Goal: Communication & Community: Answer question/provide support

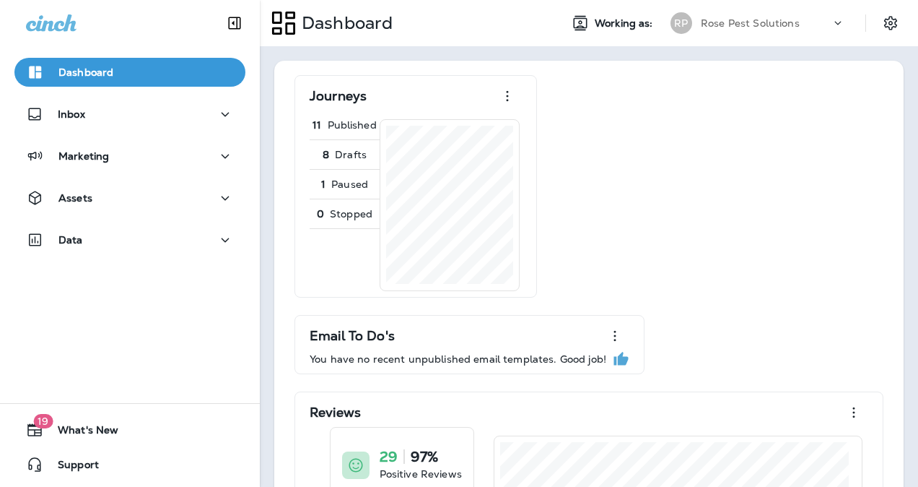
click at [831, 23] on icon at bounding box center [838, 23] width 14 height 14
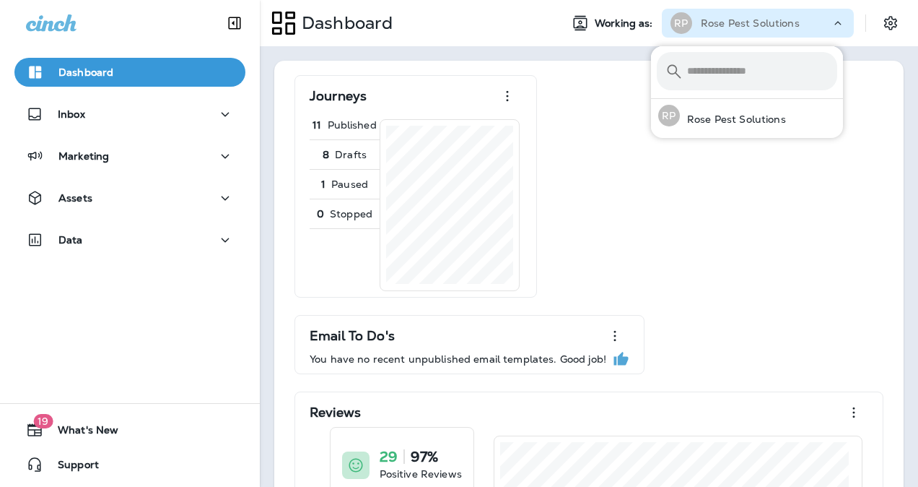
click at [755, 257] on div "Journeys 11 Published 8 Drafts 1 Paused 0 Stopped Email To Do's You have no rec…" at bounding box center [589, 433] width 601 height 716
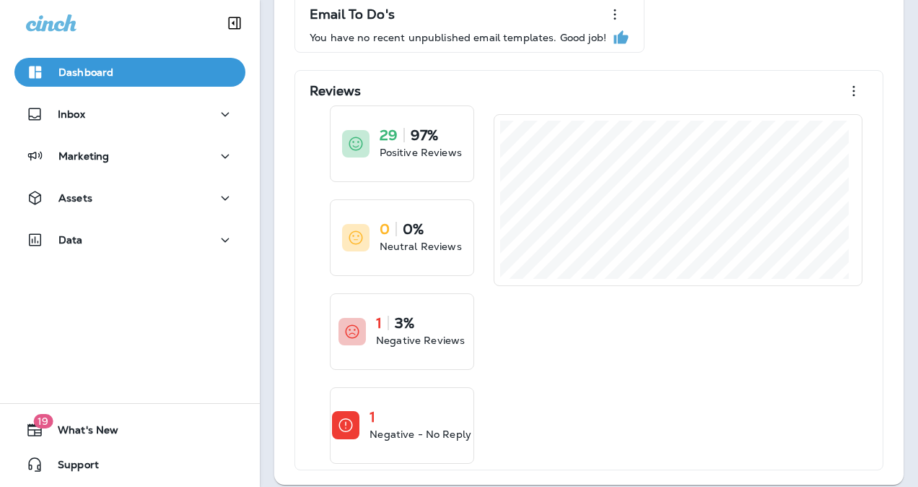
scroll to position [322, 0]
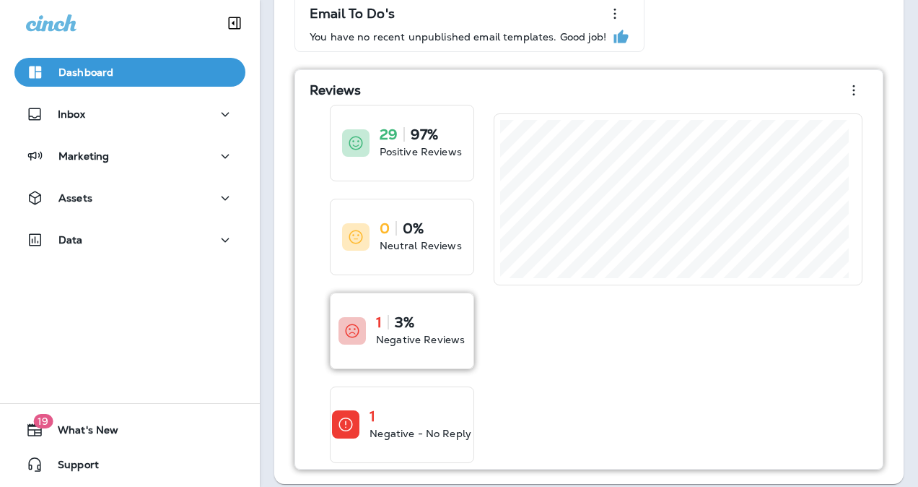
click at [426, 332] on p "Negative Reviews" at bounding box center [420, 339] width 89 height 14
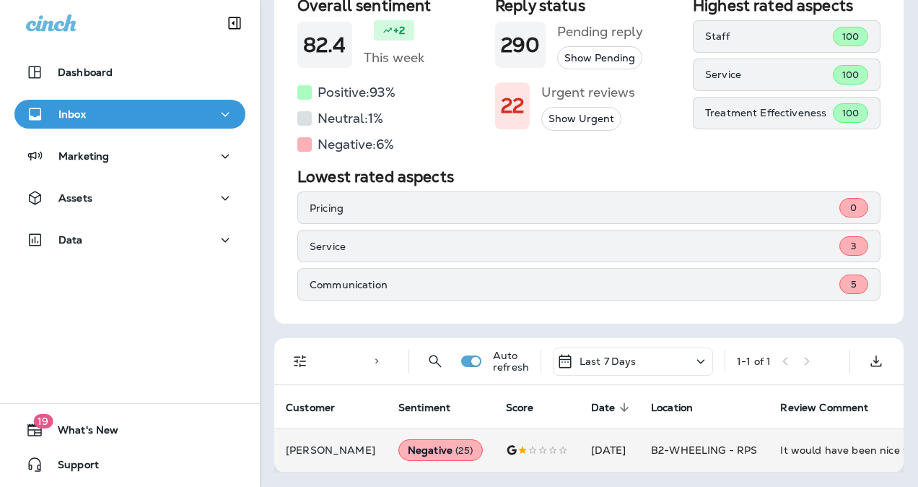
click at [317, 444] on p "[PERSON_NAME]" at bounding box center [331, 450] width 90 height 12
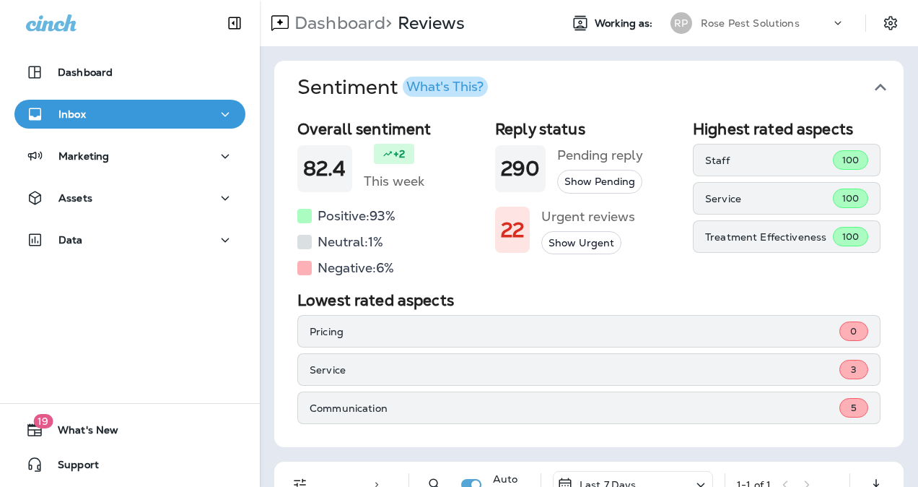
click at [601, 182] on button "Show Pending" at bounding box center [599, 182] width 85 height 24
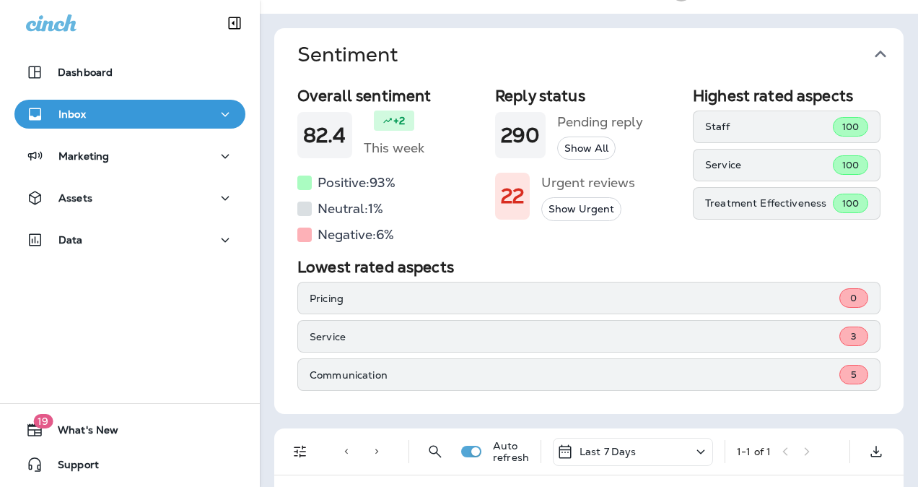
scroll to position [20, 0]
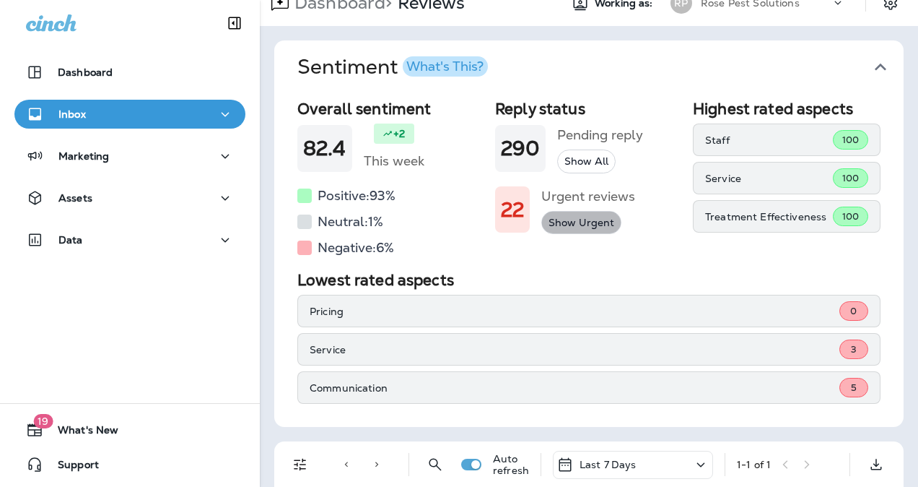
drag, startPoint x: 585, startPoint y: 164, endPoint x: 566, endPoint y: 232, distance: 71.3
click at [566, 232] on button "Show Urgent" at bounding box center [581, 223] width 80 height 24
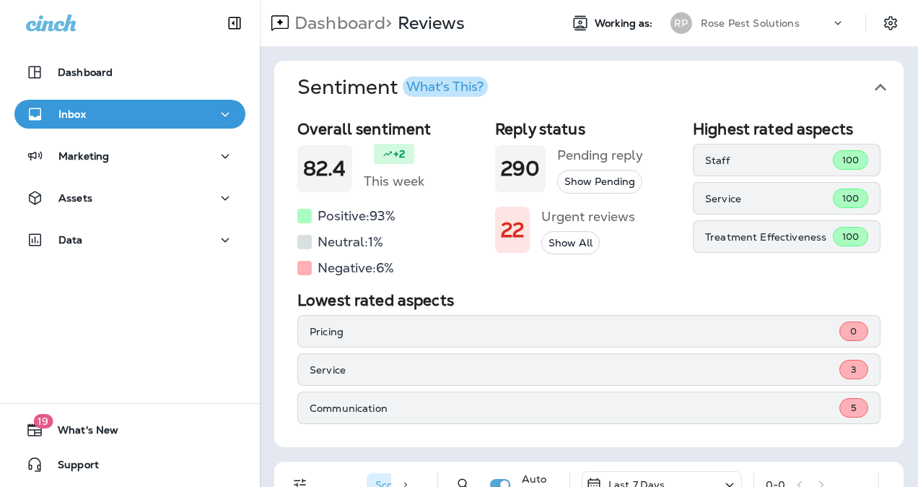
drag, startPoint x: 583, startPoint y: 180, endPoint x: 567, endPoint y: 183, distance: 16.0
click at [567, 183] on button "Show Pending" at bounding box center [599, 182] width 85 height 24
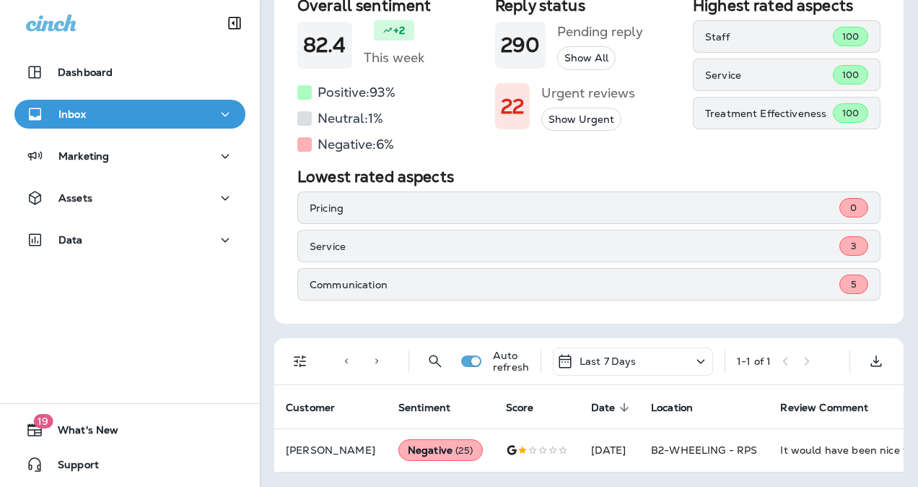
scroll to position [129, 0]
click at [205, 111] on div "Inbox" at bounding box center [130, 114] width 208 height 18
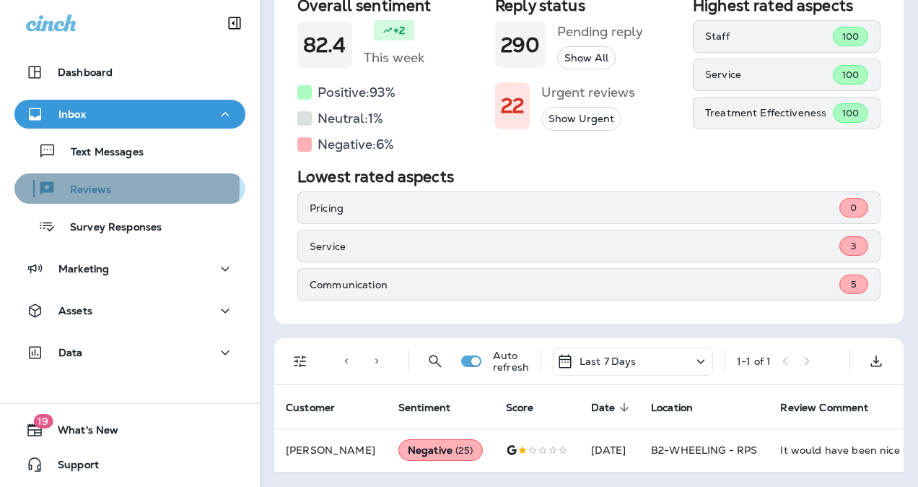
click at [92, 188] on p "Reviews" at bounding box center [84, 190] width 56 height 14
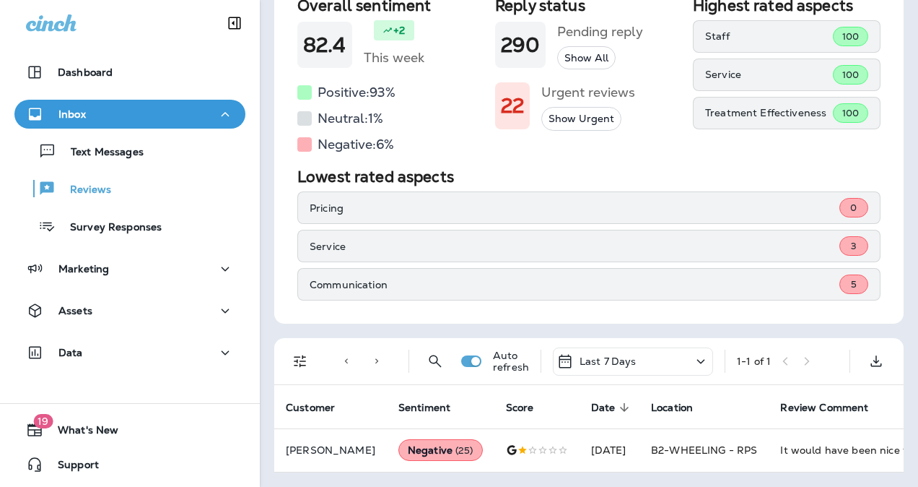
click at [677, 354] on div "Last 7 Days" at bounding box center [633, 361] width 160 height 28
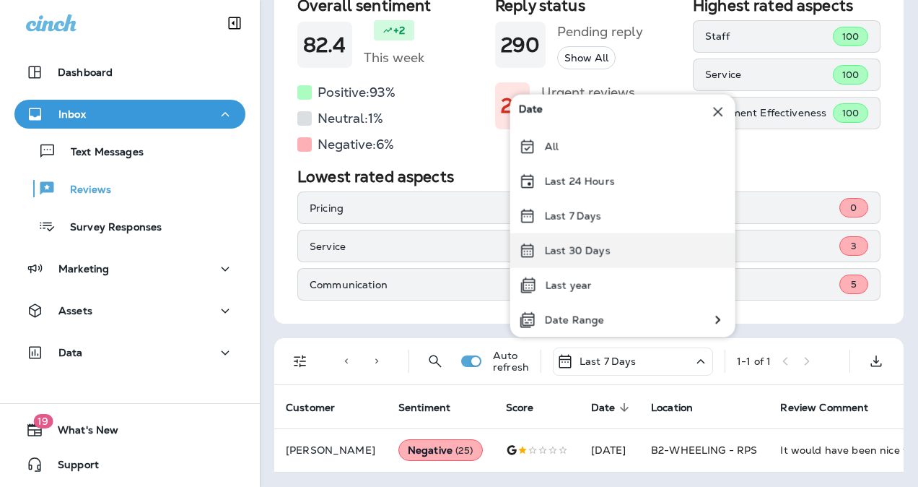
click at [624, 260] on div "Last 30 Days" at bounding box center [622, 250] width 225 height 35
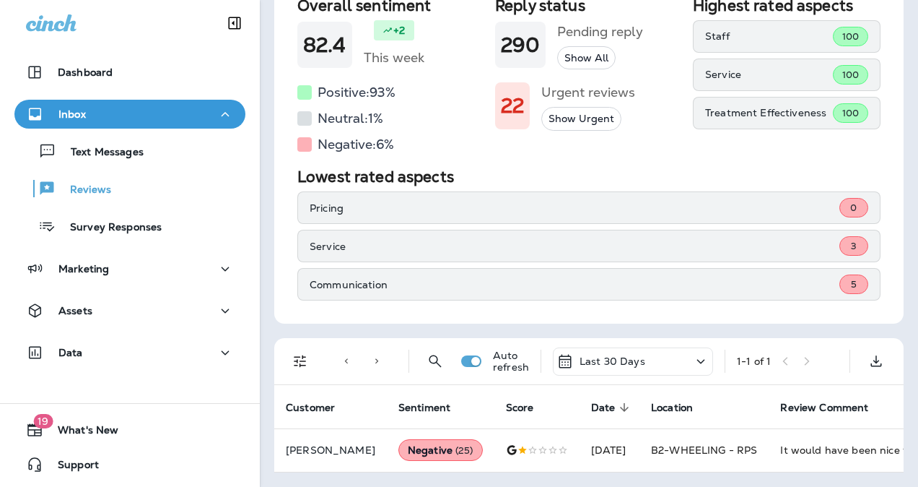
scroll to position [129, 0]
click at [679, 353] on div "Last 30 Days" at bounding box center [633, 361] width 160 height 28
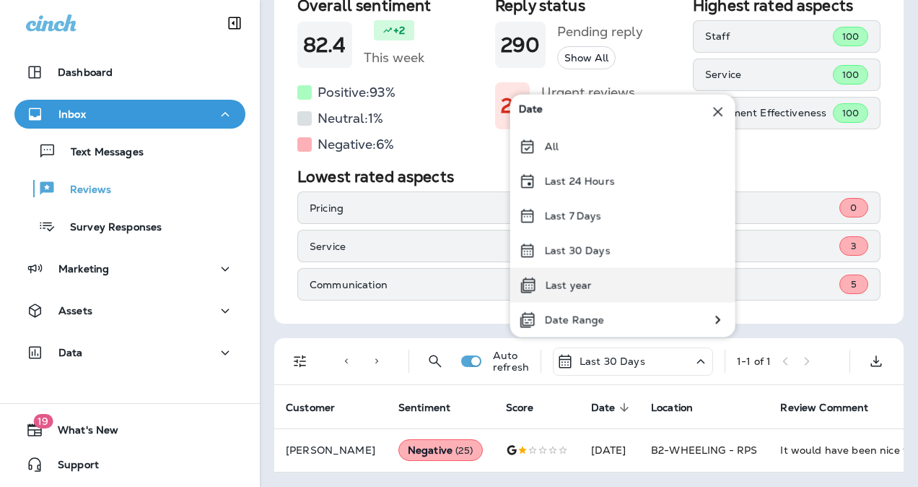
click at [638, 280] on div "Last year" at bounding box center [622, 285] width 225 height 35
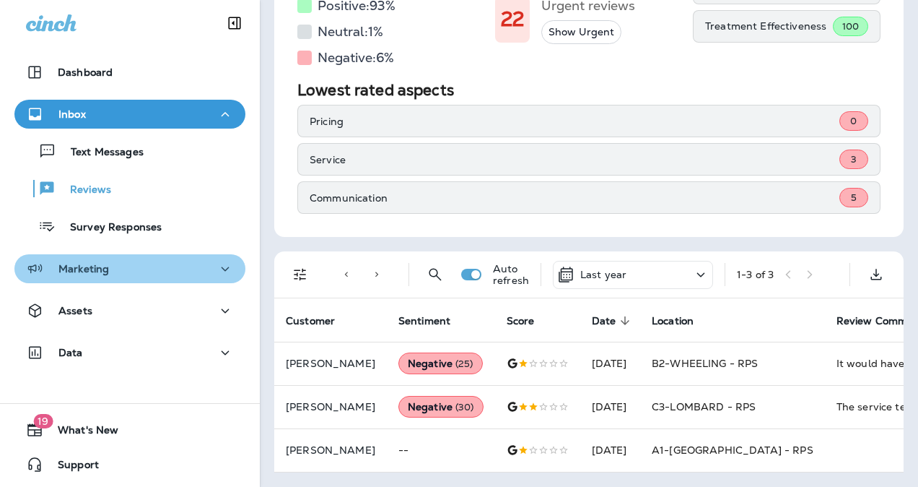
click at [228, 267] on button "Marketing" at bounding box center [129, 268] width 231 height 29
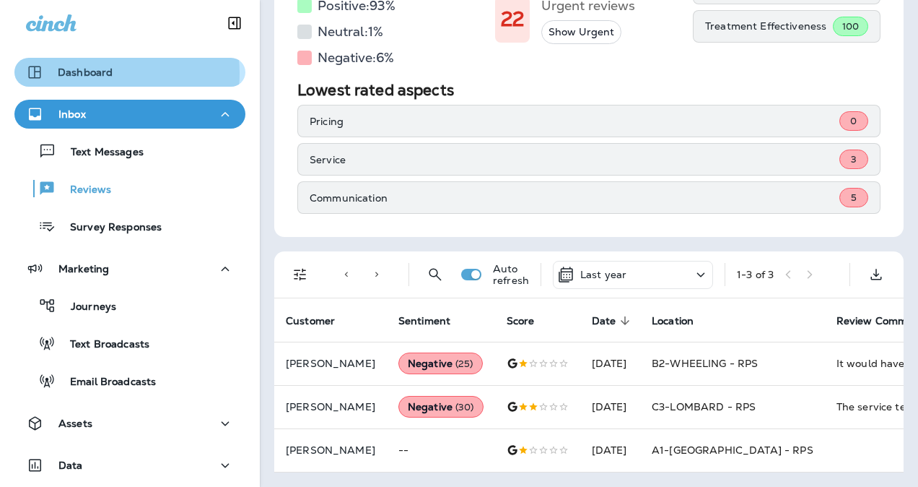
click at [94, 74] on p "Dashboard" at bounding box center [85, 72] width 55 height 12
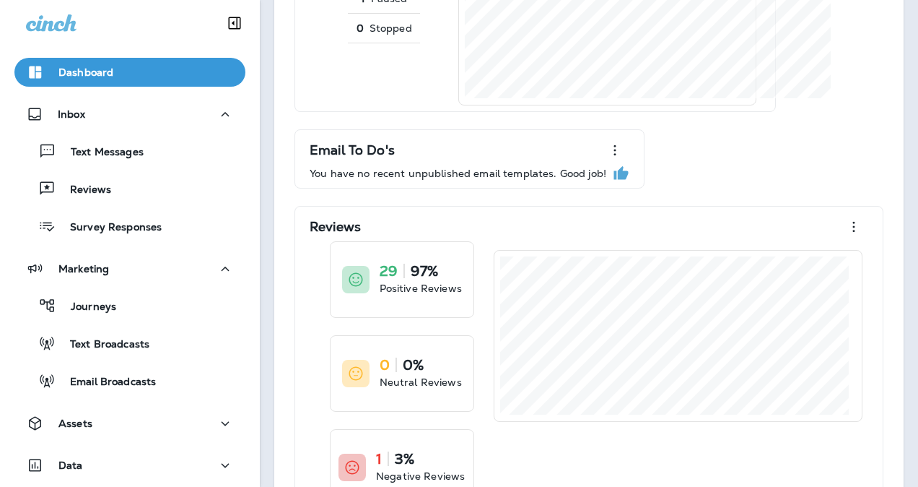
scroll to position [329, 0]
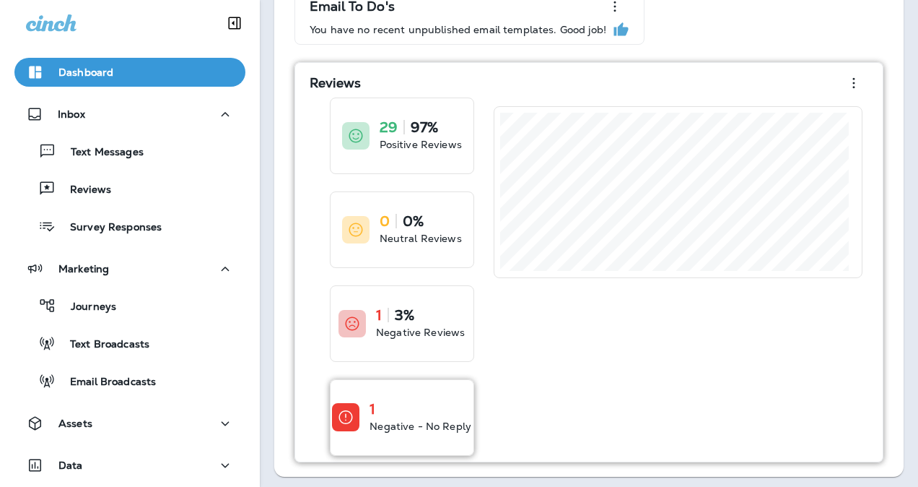
click at [437, 419] on p "Negative - No Reply" at bounding box center [421, 426] width 102 height 14
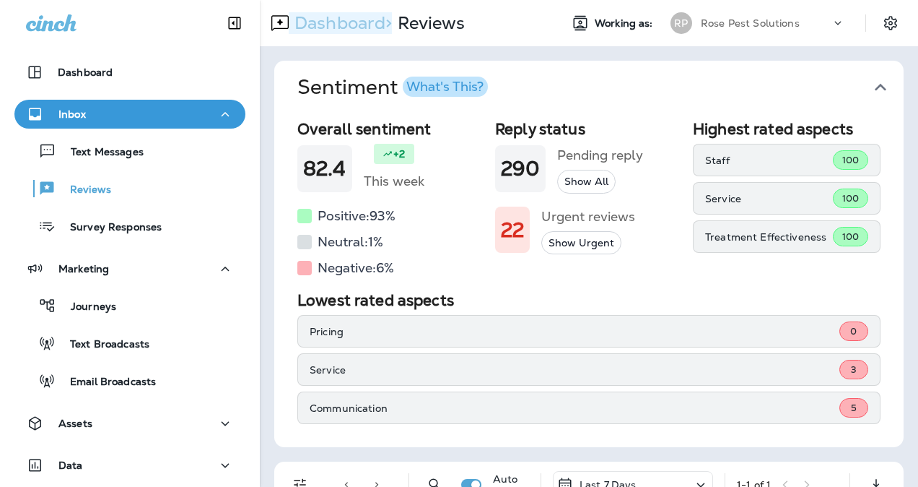
click at [368, 18] on p "Dashboard >" at bounding box center [340, 23] width 103 height 22
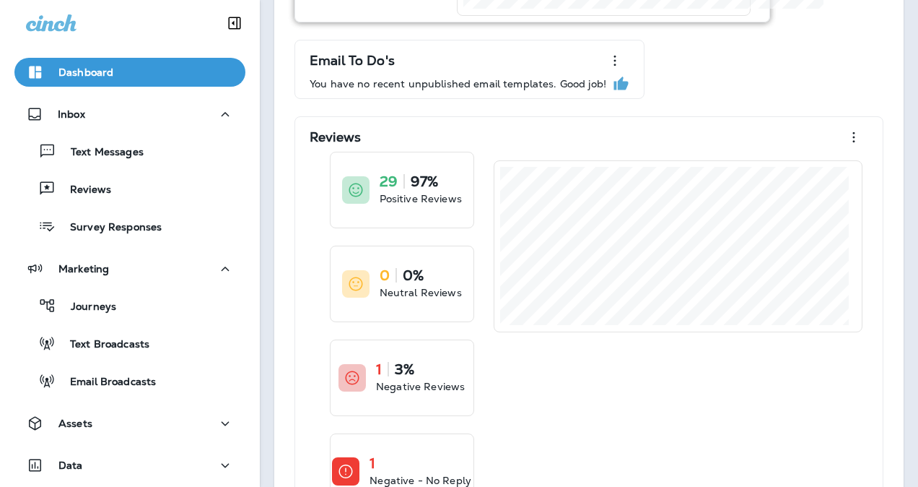
scroll to position [329, 0]
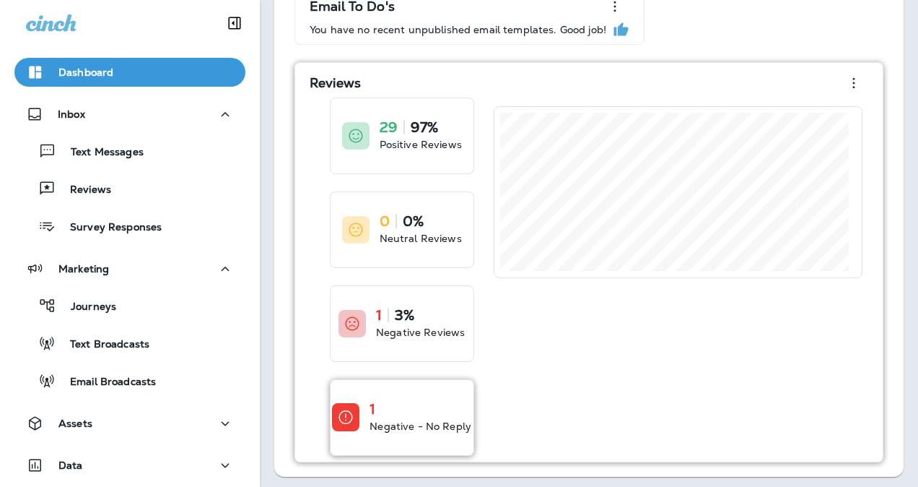
click at [437, 411] on div "1 Negative - No Reply" at bounding box center [421, 417] width 102 height 32
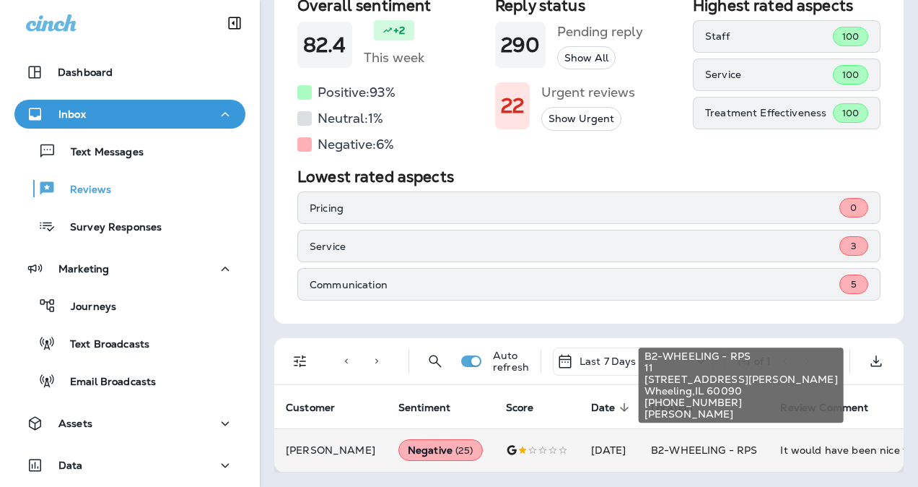
scroll to position [0, 159]
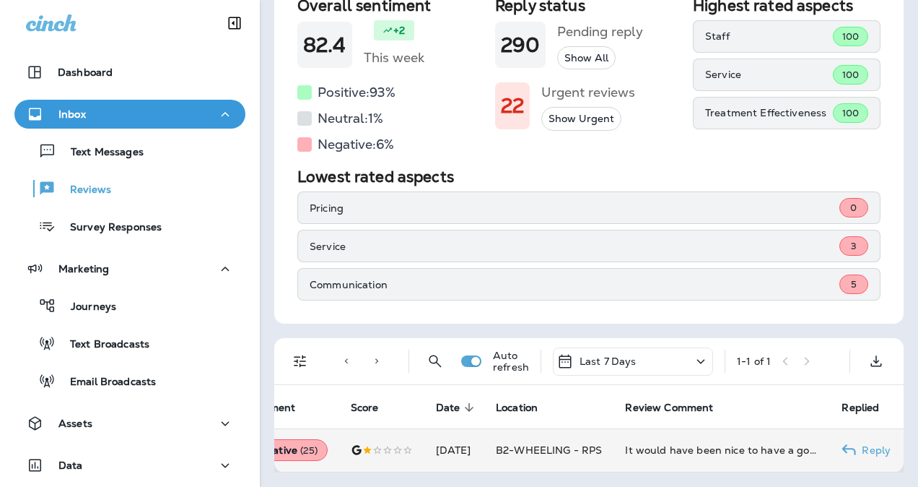
click at [865, 444] on p "Reply" at bounding box center [873, 450] width 35 height 12
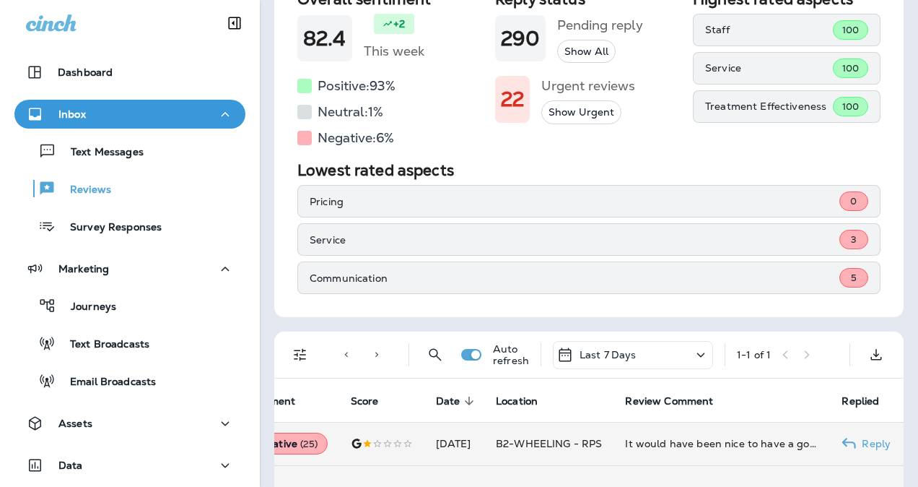
scroll to position [542, 0]
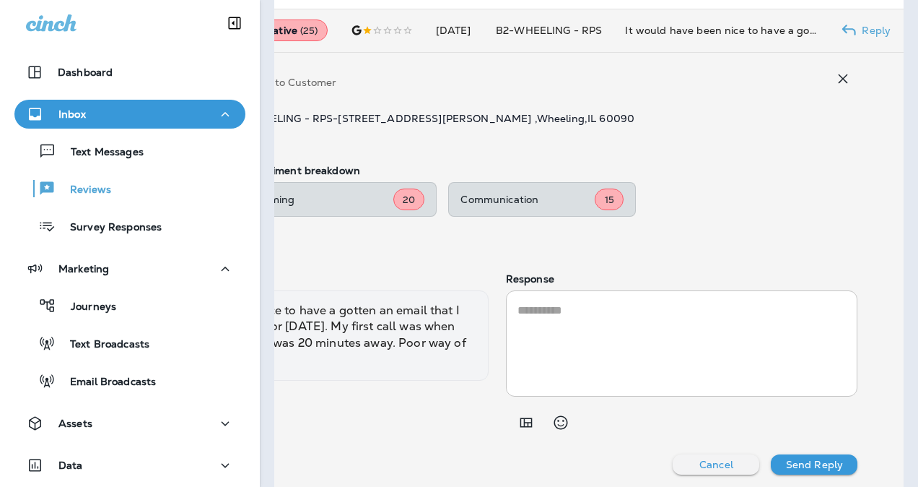
click at [603, 319] on textarea at bounding box center [682, 343] width 329 height 83
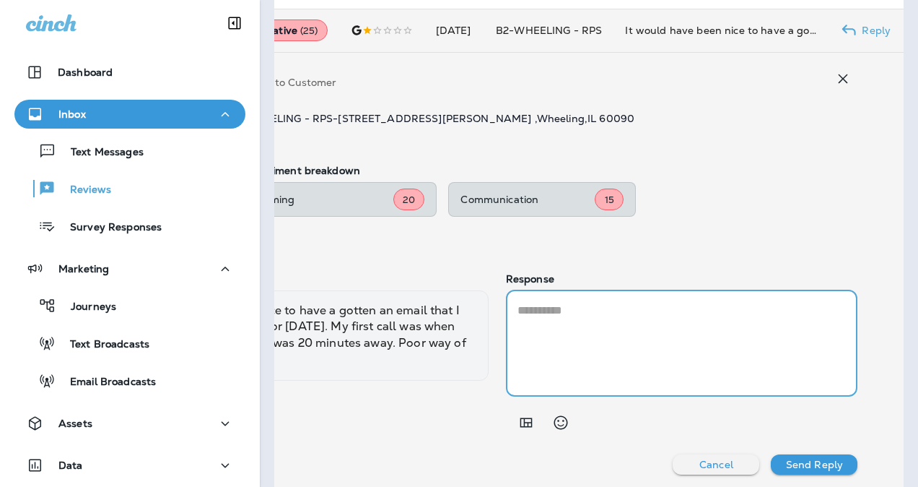
paste textarea "**********"
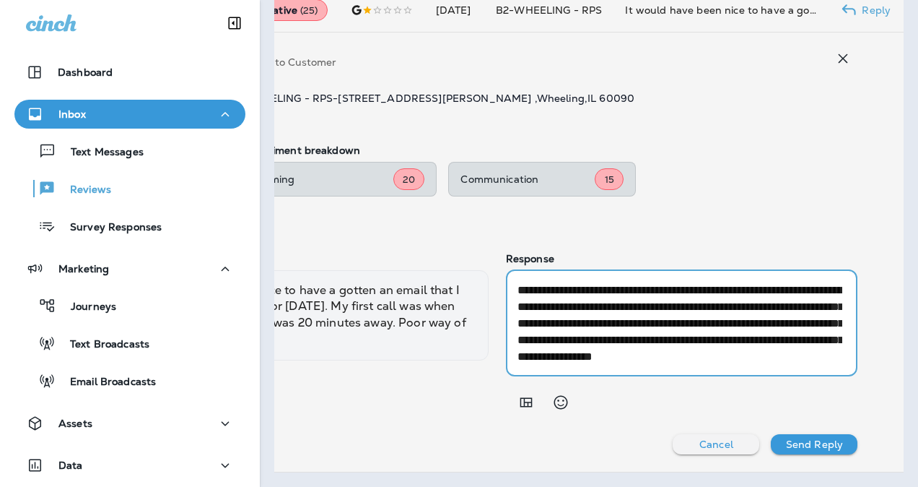
scroll to position [32, 0]
click at [567, 328] on textarea "**********" at bounding box center [680, 323] width 325 height 83
click at [660, 345] on textarea "**********" at bounding box center [680, 323] width 325 height 83
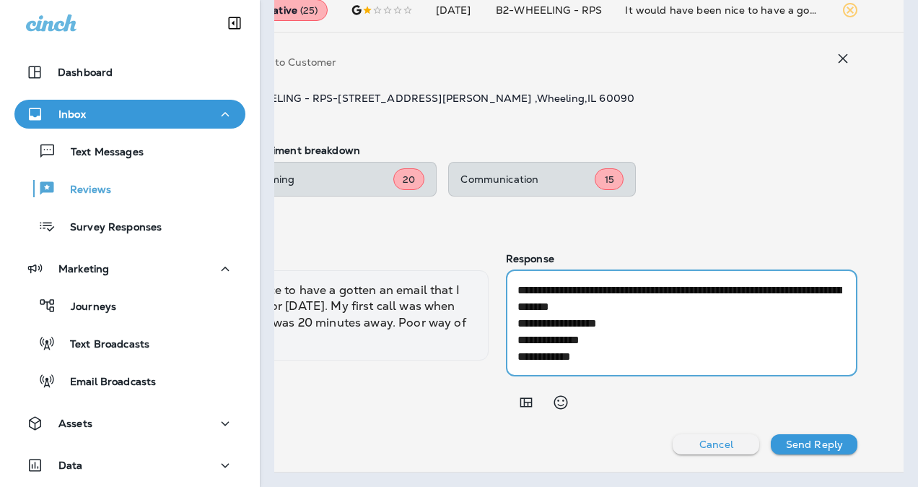
scroll to position [100, 0]
drag, startPoint x: 593, startPoint y: 344, endPoint x: 509, endPoint y: 313, distance: 89.7
click at [509, 313] on div "**********" at bounding box center [682, 323] width 352 height 106
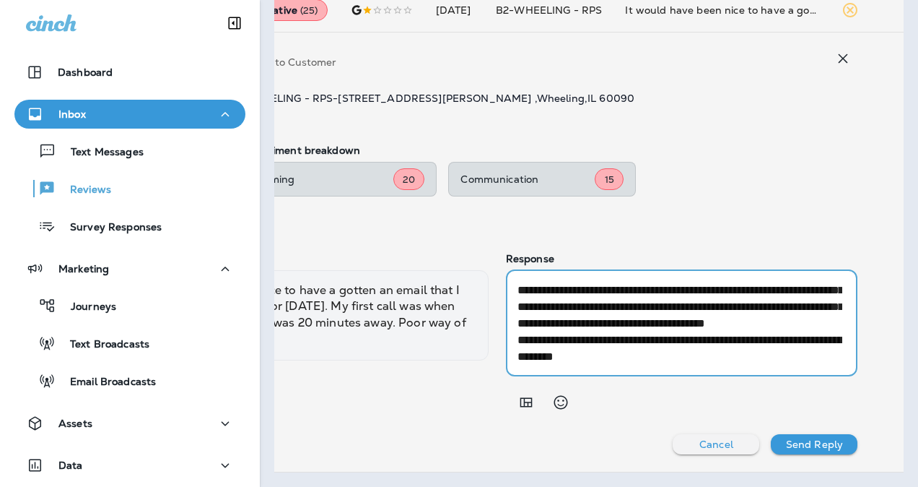
scroll to position [66, 0]
click at [653, 313] on textarea "**********" at bounding box center [680, 323] width 325 height 83
click at [701, 335] on textarea "**********" at bounding box center [680, 323] width 325 height 83
type textarea "**********"
click at [804, 438] on p "Send Reply" at bounding box center [814, 444] width 57 height 12
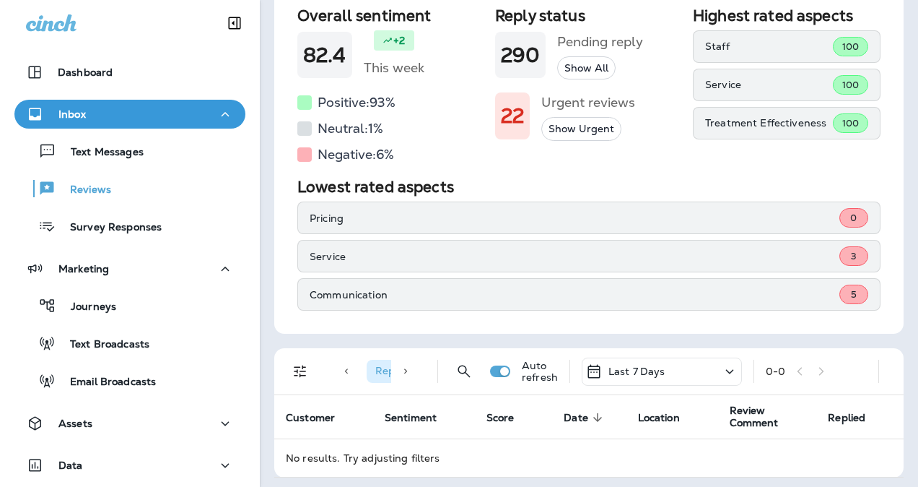
scroll to position [0, 0]
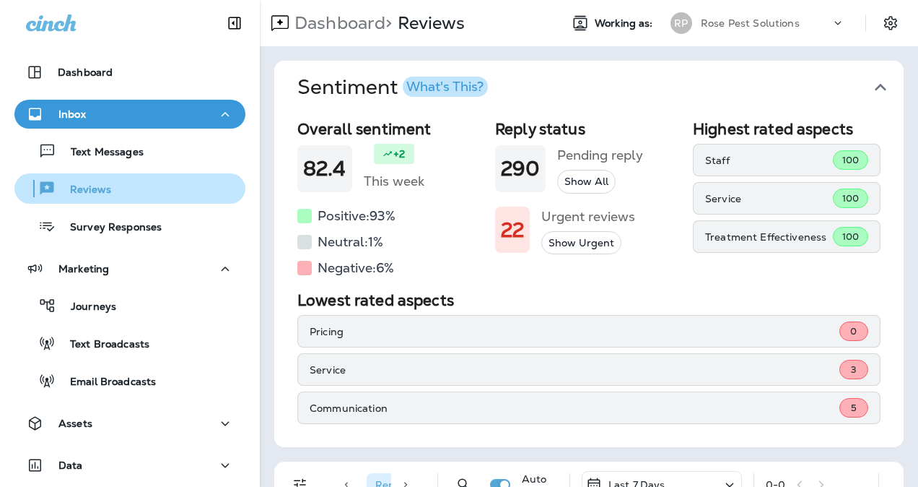
click at [100, 191] on p "Reviews" at bounding box center [84, 190] width 56 height 14
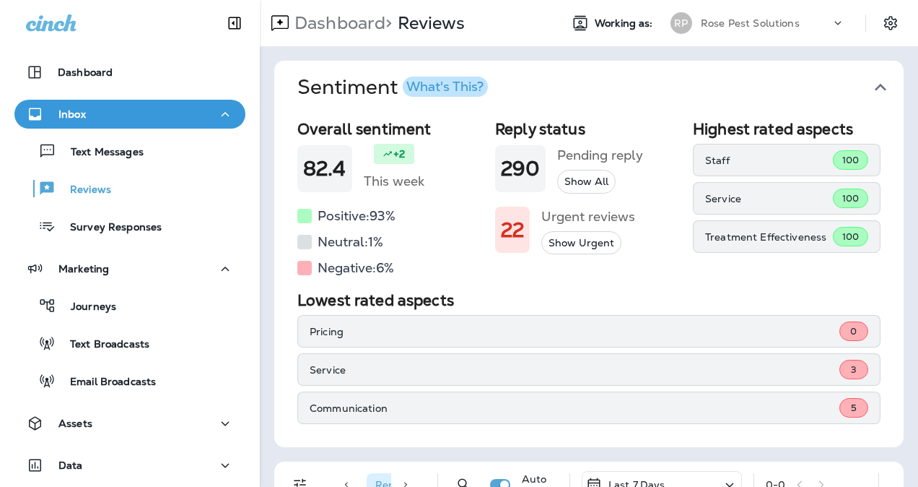
scroll to position [113, 0]
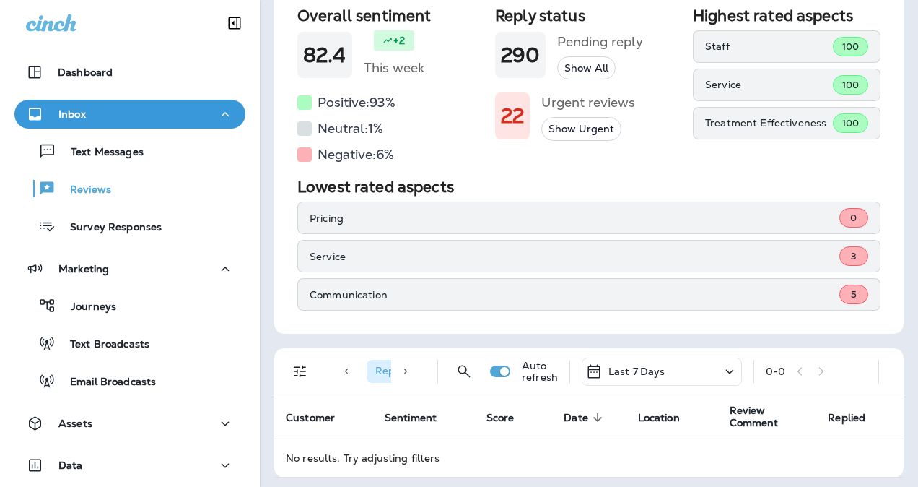
click at [664, 371] on div "Last 7 Days" at bounding box center [662, 371] width 160 height 28
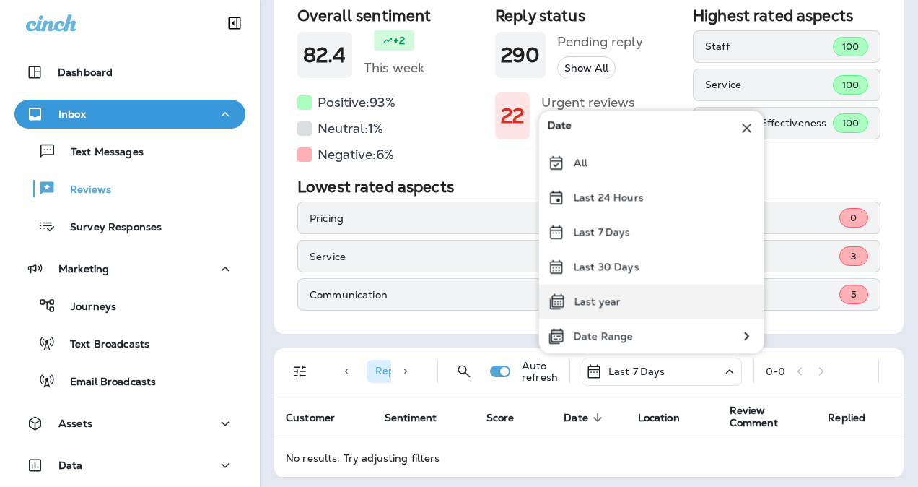
click at [635, 301] on div "Last year" at bounding box center [651, 301] width 225 height 35
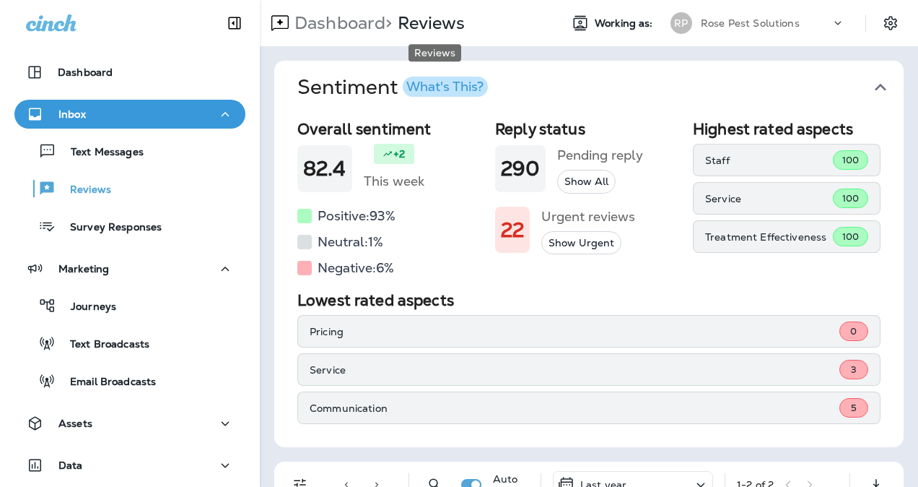
click at [447, 26] on p "Reviews" at bounding box center [428, 23] width 73 height 22
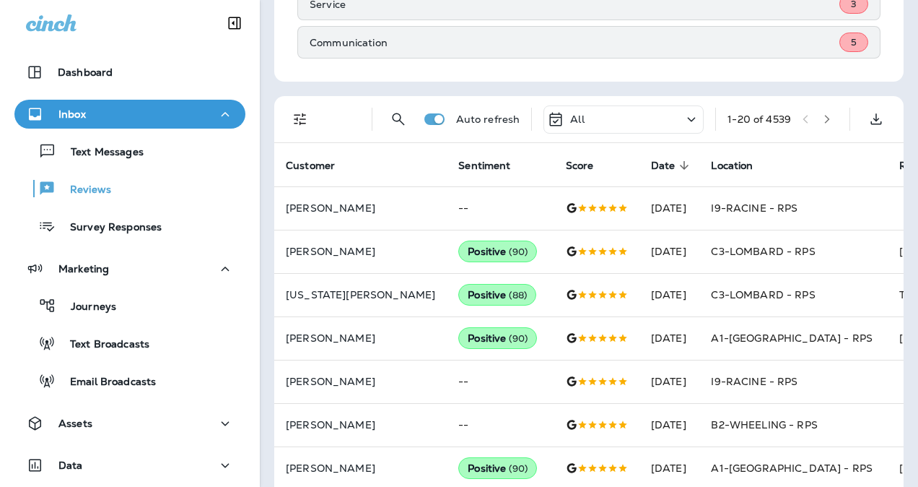
scroll to position [364, 0]
click at [711, 162] on span "Location" at bounding box center [732, 166] width 42 height 12
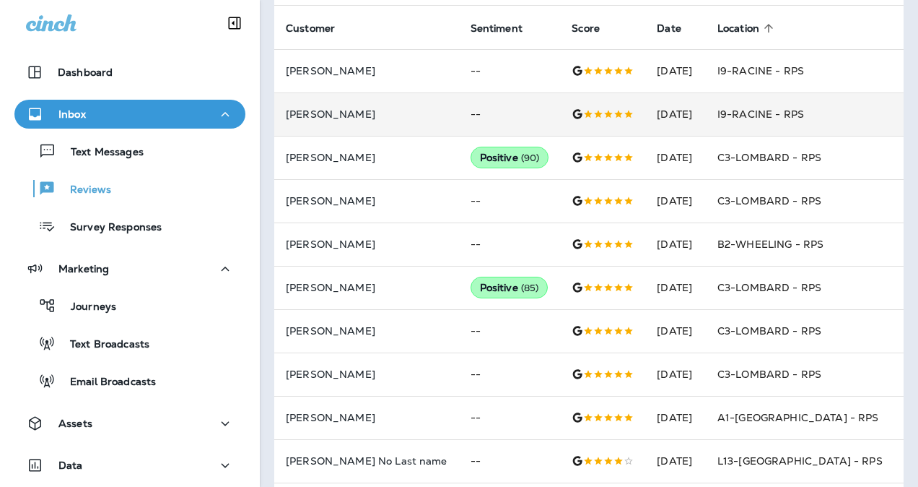
scroll to position [502, 0]
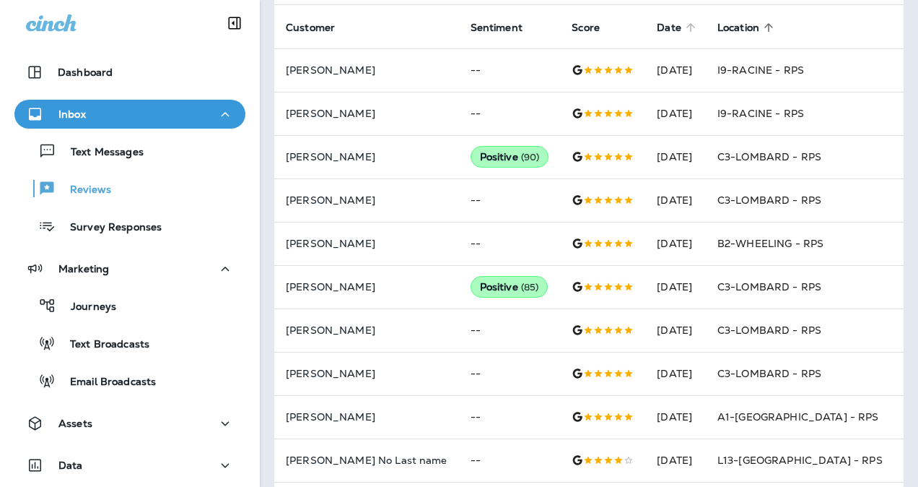
click at [657, 23] on span "Date" at bounding box center [669, 28] width 25 height 12
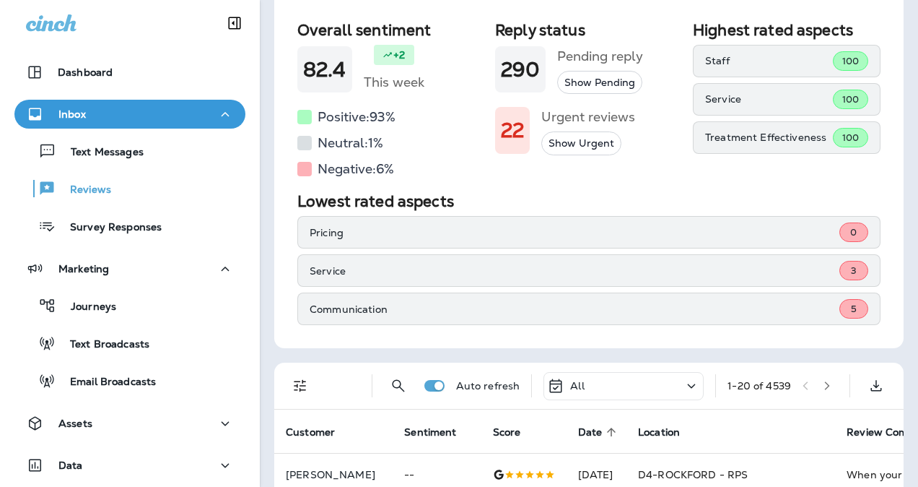
scroll to position [502, 0]
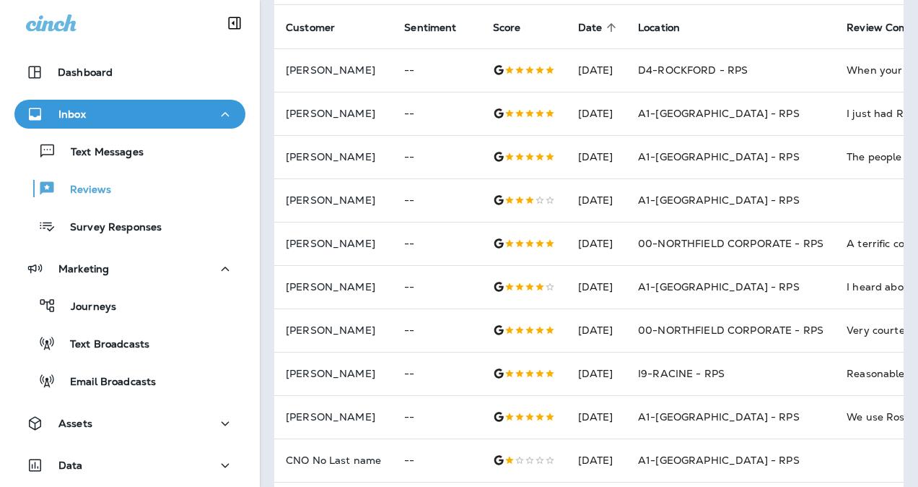
click at [593, 25] on span "Date" at bounding box center [590, 28] width 25 height 12
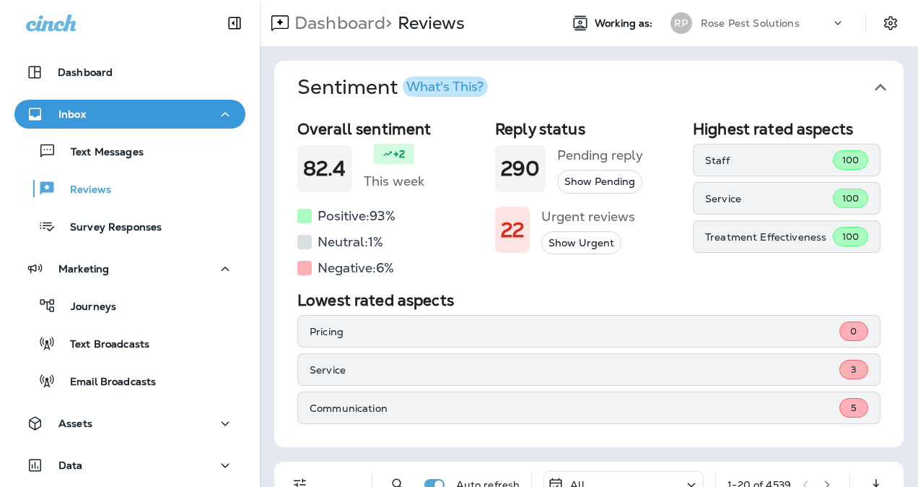
click at [523, 61] on button "Sentiment What's This?" at bounding box center [600, 87] width 629 height 53
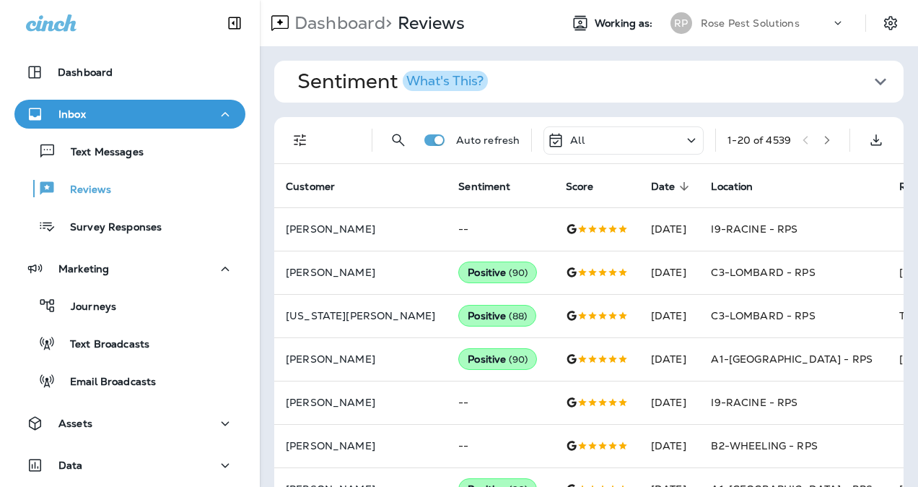
click at [587, 92] on span "Sentiment What's This?" at bounding box center [583, 81] width 572 height 25
